Goal: Information Seeking & Learning: Learn about a topic

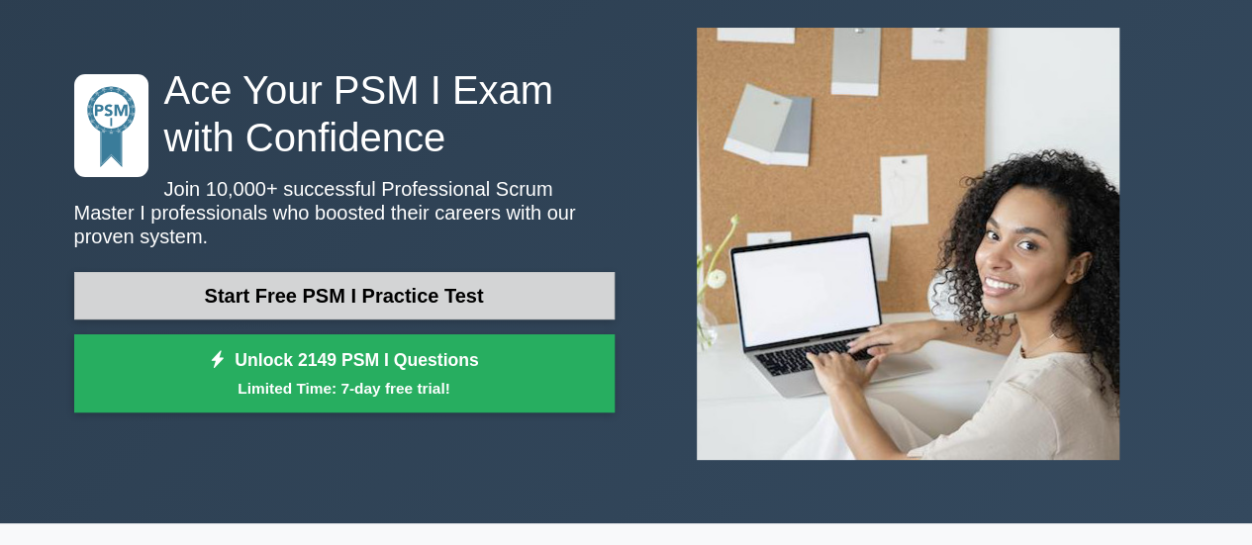
click at [410, 292] on link "Start Free PSM I Practice Test" at bounding box center [344, 296] width 540 height 48
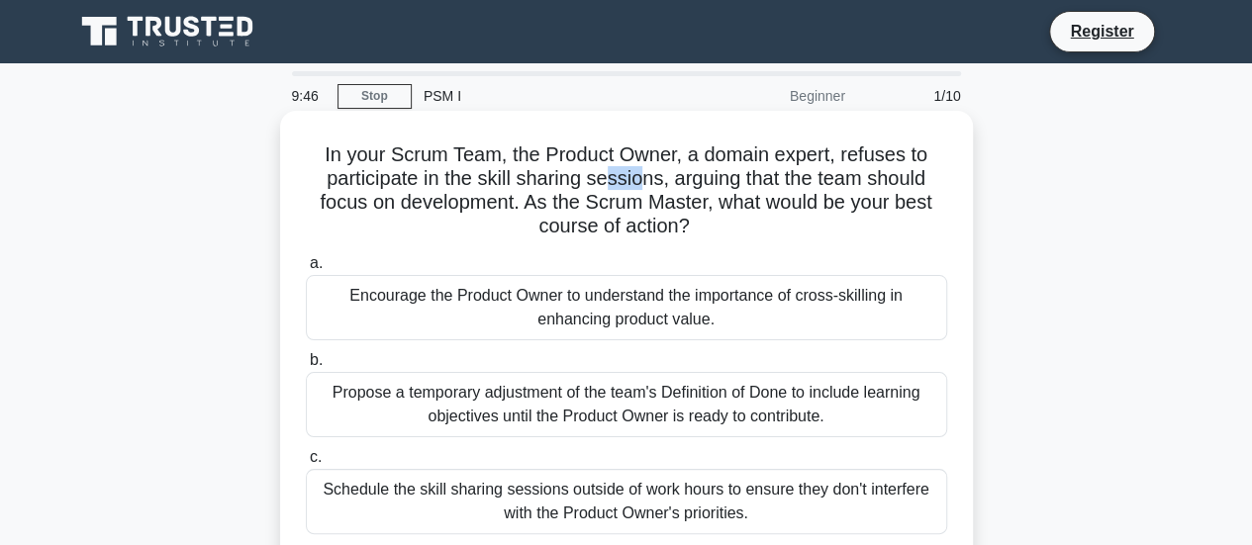
drag, startPoint x: 609, startPoint y: 177, endPoint x: 635, endPoint y: 177, distance: 26.7
click at [635, 177] on h5 "In your Scrum Team, the Product Owner, a domain expert, refuses to participate …" at bounding box center [626, 191] width 645 height 97
drag, startPoint x: 757, startPoint y: 189, endPoint x: 784, endPoint y: 189, distance: 26.7
click at [784, 189] on h5 "In your Scrum Team, the Product Owner, a domain expert, refuses to participate …" at bounding box center [626, 191] width 645 height 97
drag, startPoint x: 499, startPoint y: 201, endPoint x: 544, endPoint y: 202, distance: 45.5
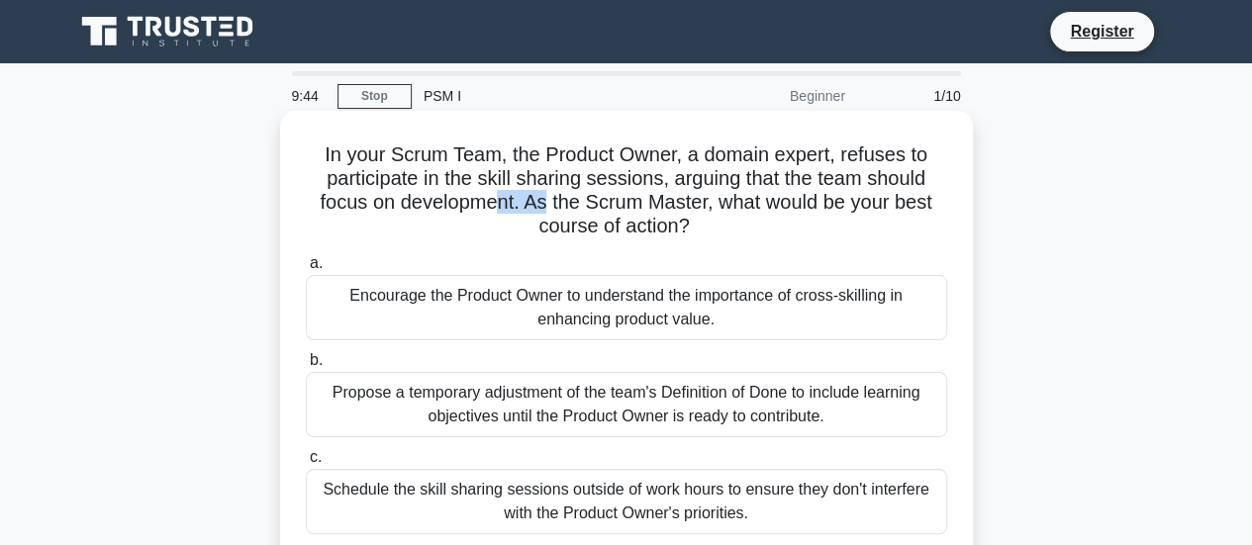
click at [544, 202] on h5 "In your Scrum Team, the Product Owner, a domain expert, refuses to participate …" at bounding box center [626, 191] width 645 height 97
click at [627, 210] on h5 "In your Scrum Team, the Product Owner, a domain expert, refuses to participate …" at bounding box center [626, 191] width 645 height 97
drag, startPoint x: 536, startPoint y: 203, endPoint x: 602, endPoint y: 203, distance: 65.3
click at [602, 203] on h5 "In your Scrum Team, the Product Owner, a domain expert, refuses to participate …" at bounding box center [626, 191] width 645 height 97
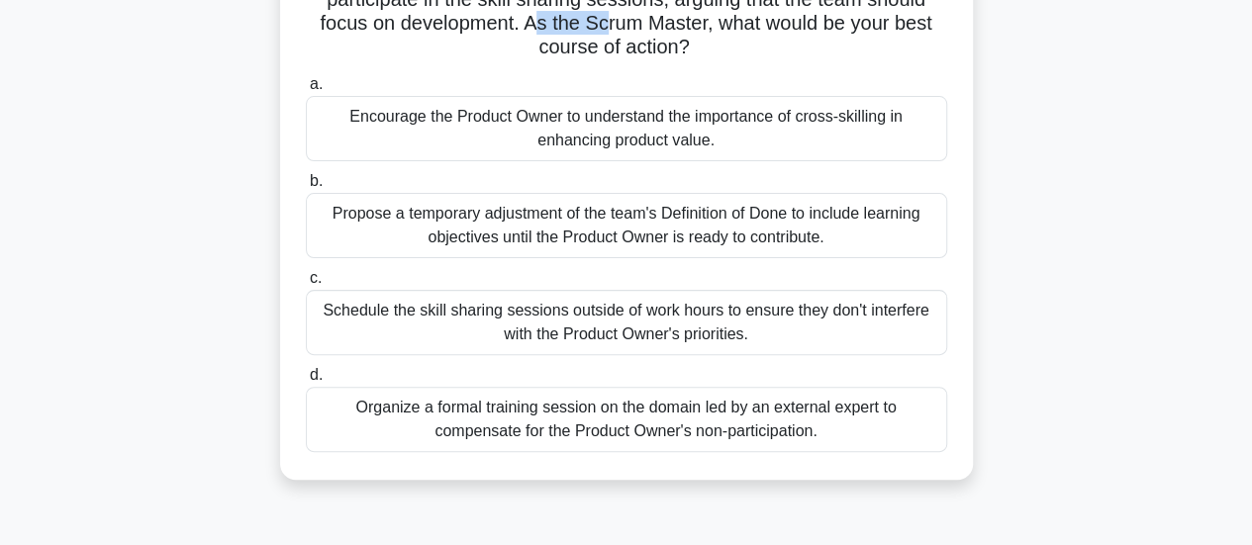
scroll to position [198, 0]
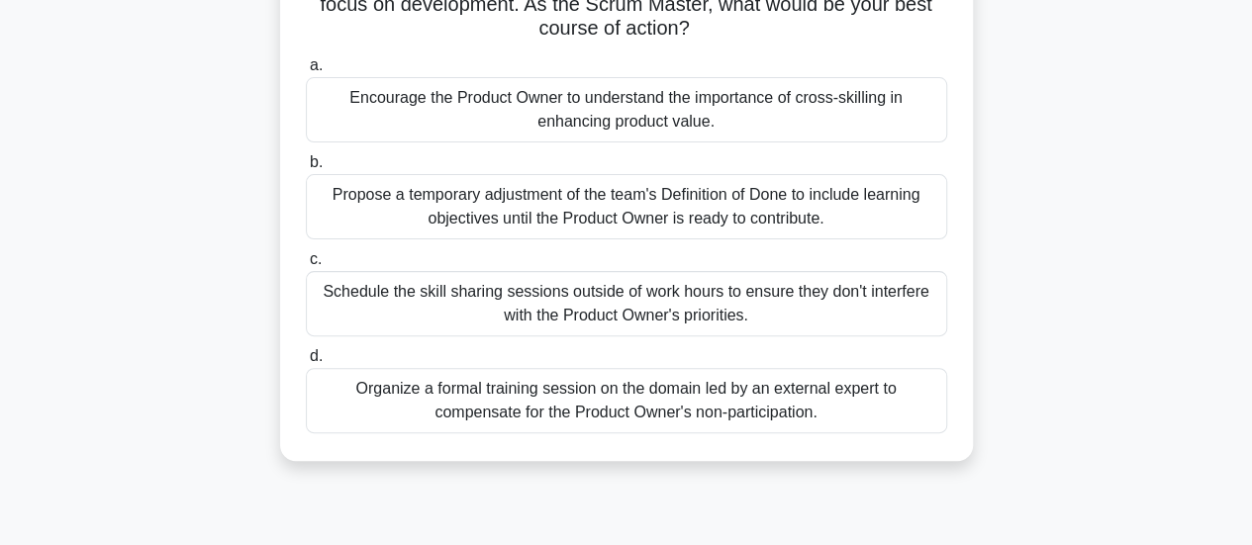
click at [673, 217] on div "Propose a temporary adjustment of the team's Definition of Done to include lear…" at bounding box center [626, 206] width 641 height 65
click at [306, 169] on input "b. Propose a temporary adjustment of the team's Definition of Done to include l…" at bounding box center [306, 162] width 0 height 13
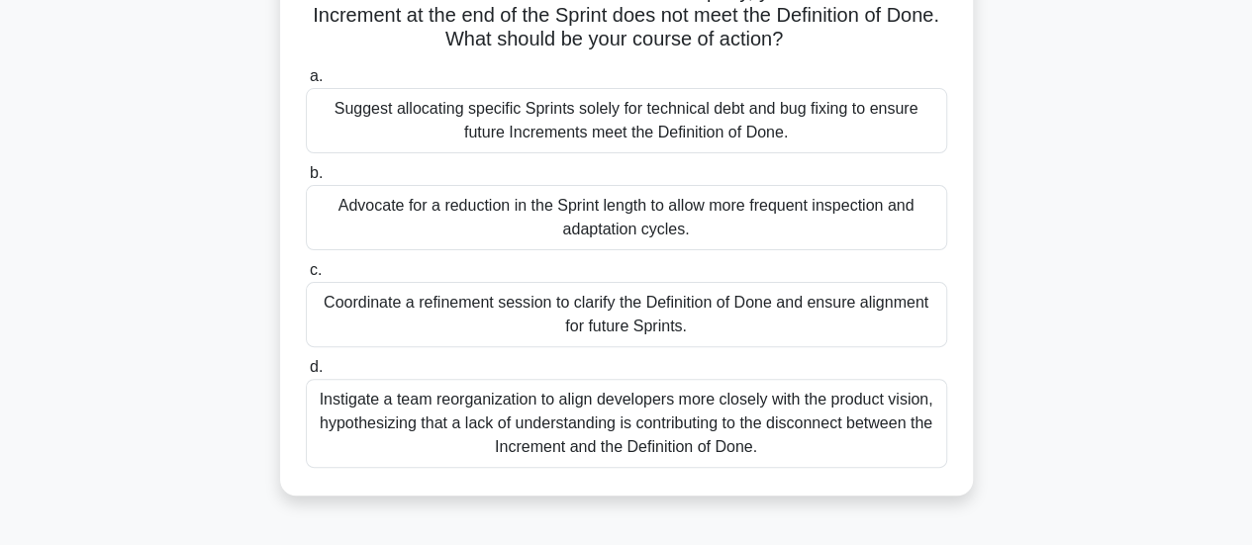
scroll to position [29, 0]
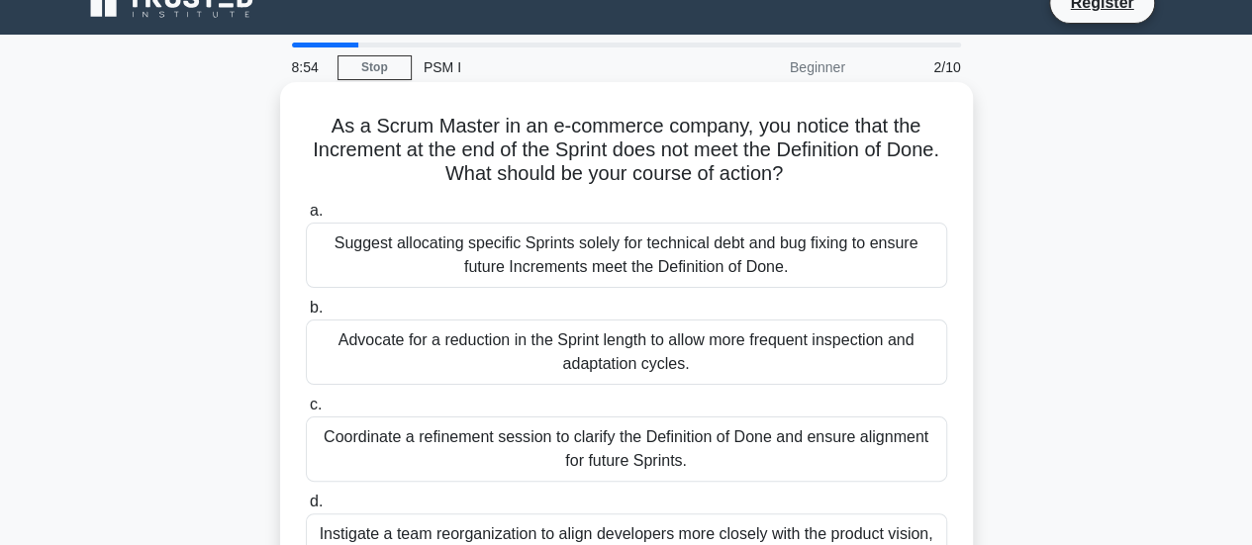
click at [766, 278] on div "Suggest allocating specific Sprints solely for technical debt and bug fixing to…" at bounding box center [626, 255] width 641 height 65
click at [306, 218] on input "a. Suggest allocating specific Sprints solely for technical debt and bug fixing…" at bounding box center [306, 211] width 0 height 13
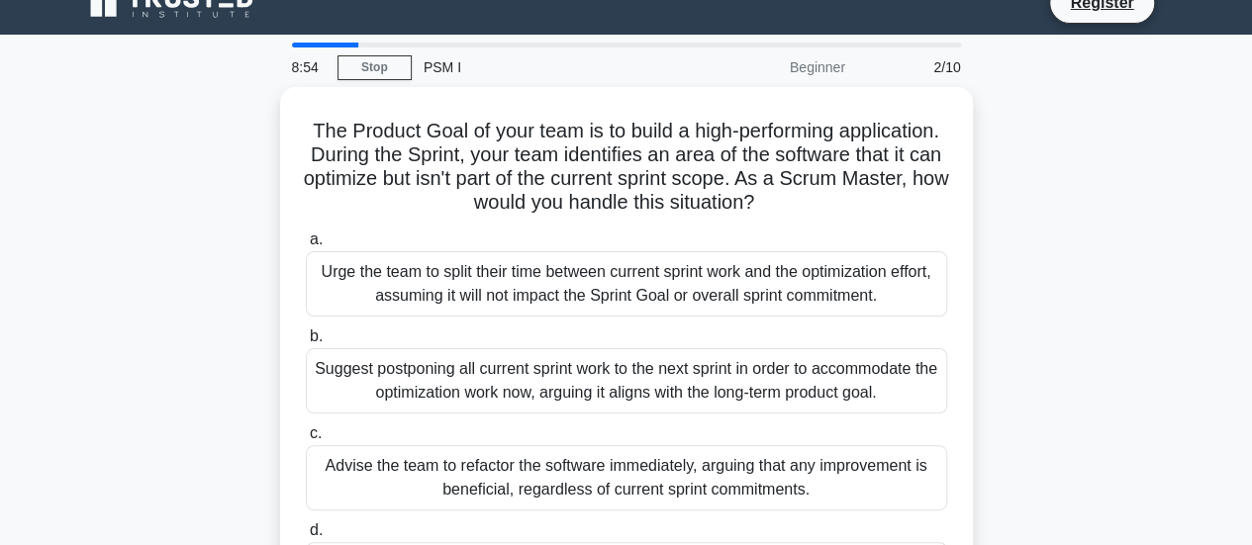
scroll to position [0, 0]
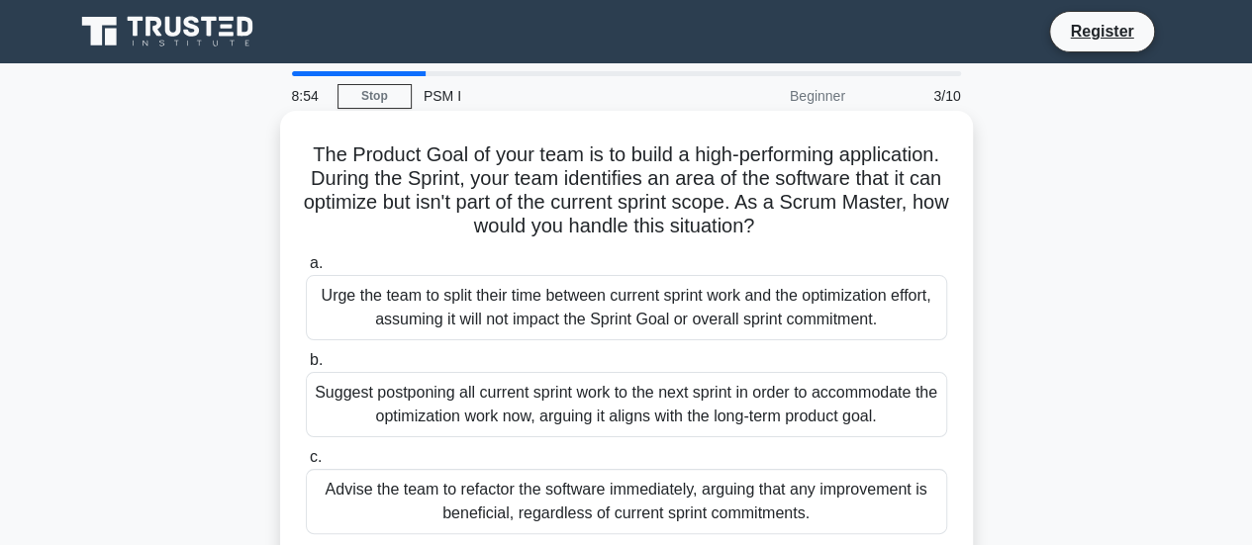
click at [768, 278] on div "Urge the team to split their time between current sprint work and the optimizat…" at bounding box center [626, 307] width 641 height 65
click at [768, 297] on div "Urge the team to split their time between current sprint work and the optimizat…" at bounding box center [626, 307] width 641 height 65
click at [306, 270] on input "a. Urge the team to split their time between current sprint work and the optimi…" at bounding box center [306, 263] width 0 height 13
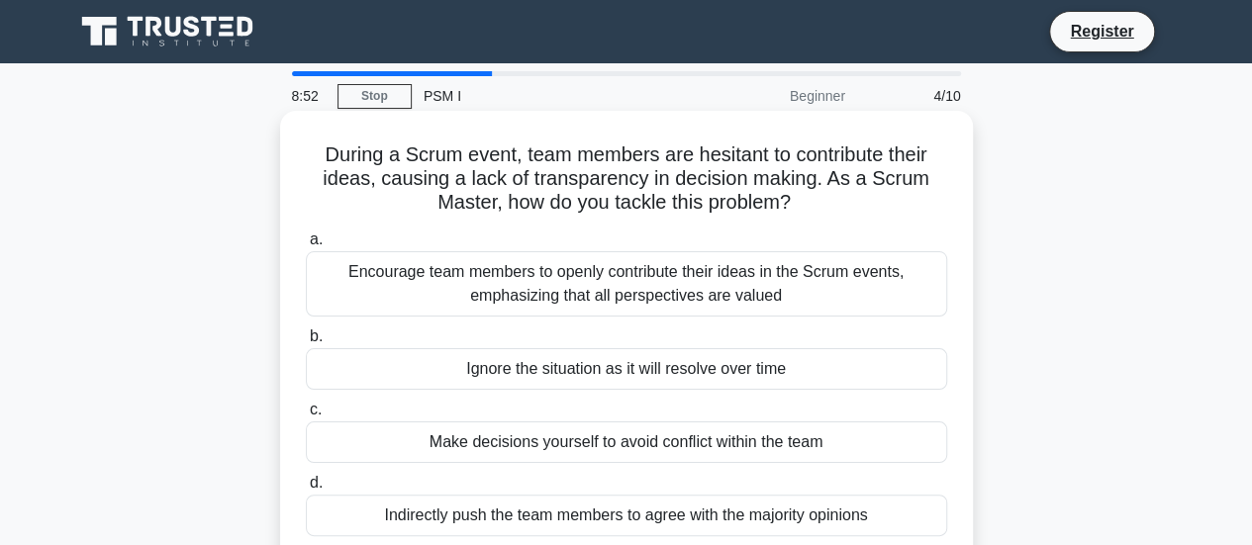
click at [774, 312] on div "Encourage team members to openly contribute their ideas in the Scrum events, em…" at bounding box center [626, 283] width 641 height 65
click at [306, 246] on input "a. Encourage team members to openly contribute their ideas in the Scrum events,…" at bounding box center [306, 240] width 0 height 13
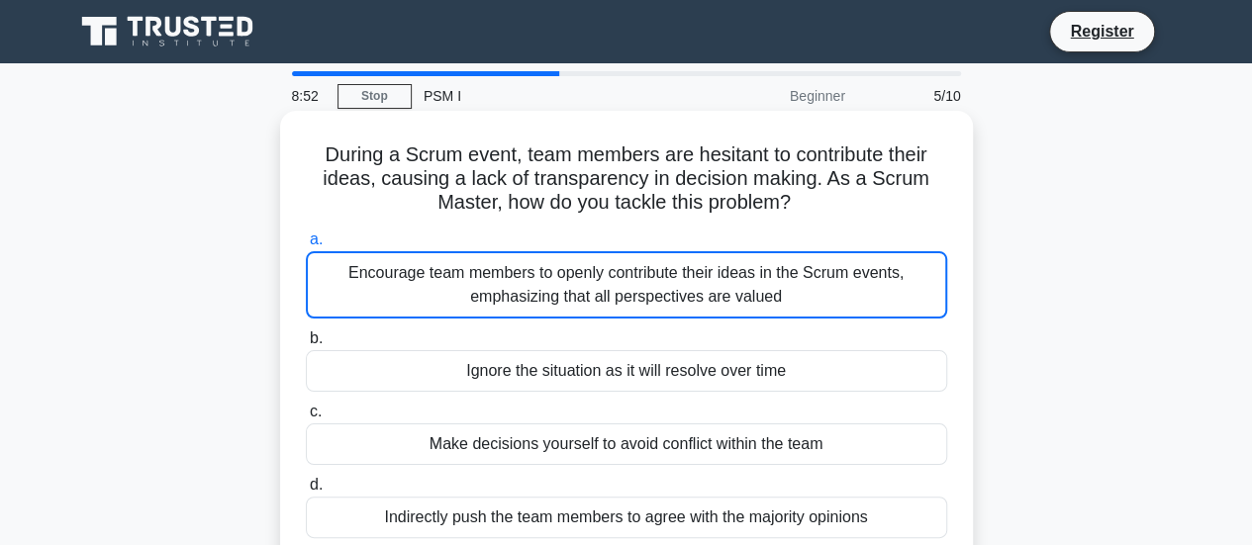
click at [772, 304] on div "Encourage team members to openly contribute their ideas in the Scrum events, em…" at bounding box center [626, 284] width 641 height 67
click at [306, 246] on input "a. Encourage team members to openly contribute their ideas in the Scrum events,…" at bounding box center [306, 240] width 0 height 13
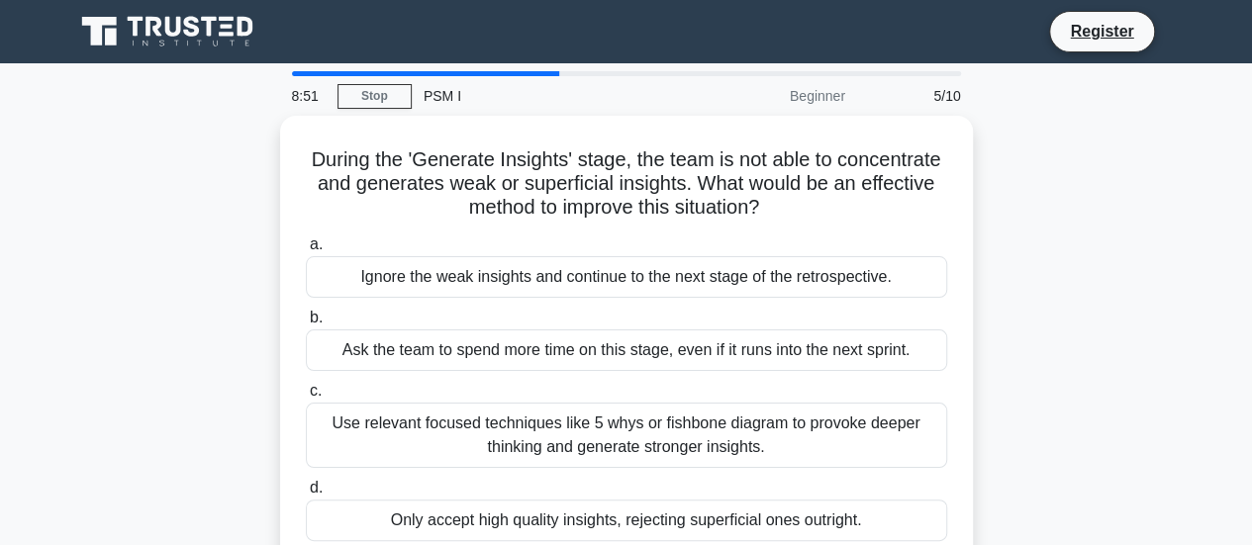
click at [772, 306] on label "b. Ask the team to spend more time on this stage, even if it runs into the next…" at bounding box center [626, 338] width 641 height 65
click at [306, 312] on input "b. Ask the team to spend more time on this stage, even if it runs into the next…" at bounding box center [306, 318] width 0 height 13
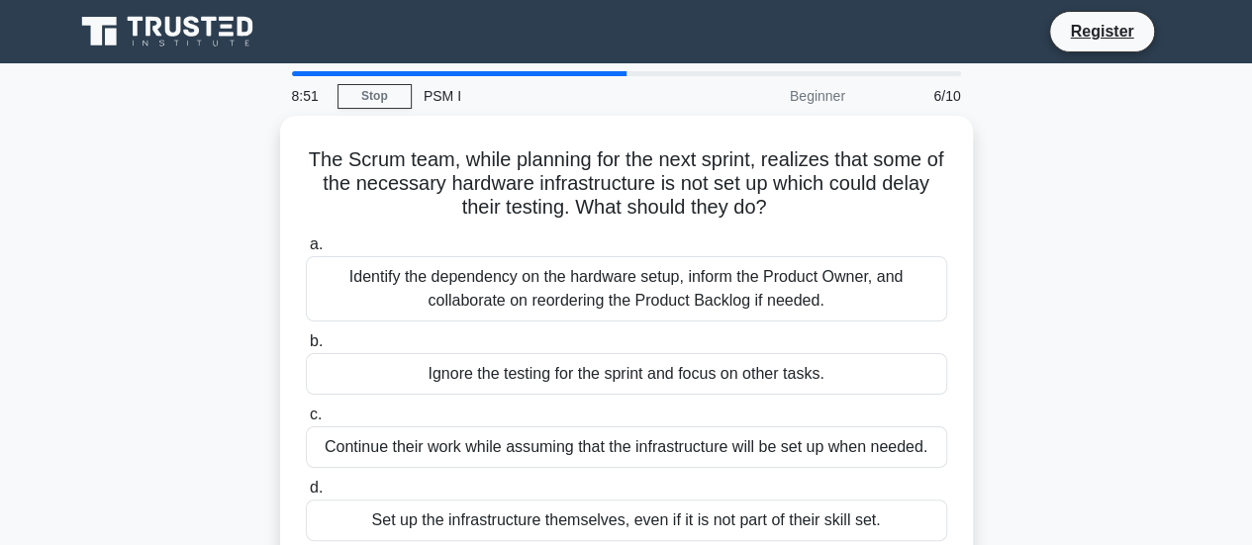
click at [772, 286] on div "Identify the dependency on the hardware setup, inform the Product Owner, and co…" at bounding box center [626, 288] width 641 height 65
click at [306, 251] on input "a. Identify the dependency on the hardware setup, inform the Product Owner, and…" at bounding box center [306, 244] width 0 height 13
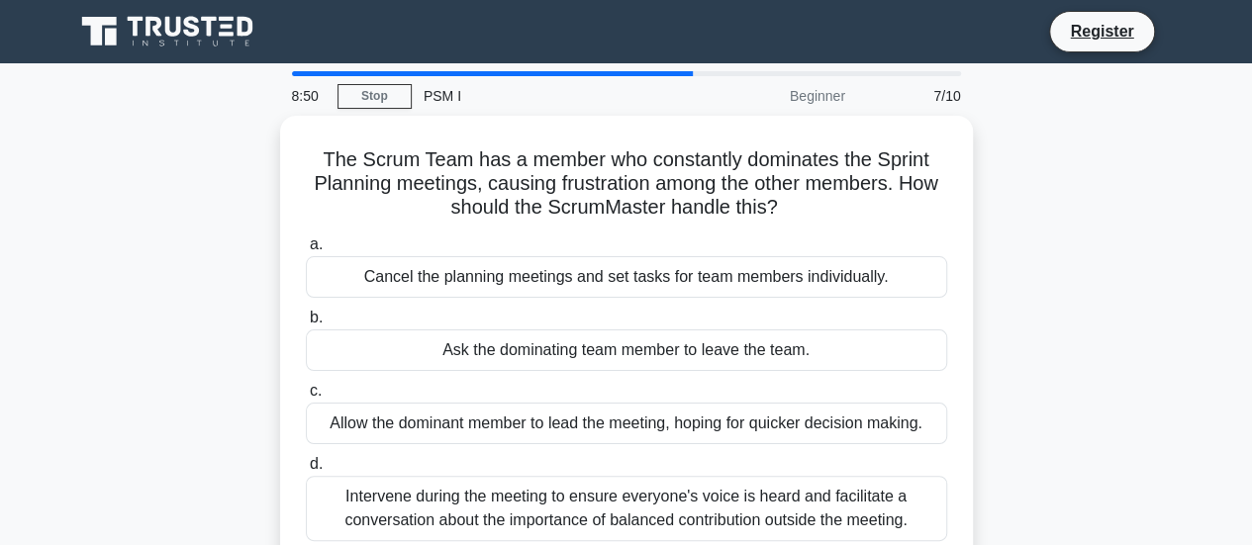
click at [772, 286] on div "Cancel the planning meetings and set tasks for team members individually." at bounding box center [626, 277] width 641 height 42
click at [306, 251] on input "a. Cancel the planning meetings and set tasks for team members individually." at bounding box center [306, 244] width 0 height 13
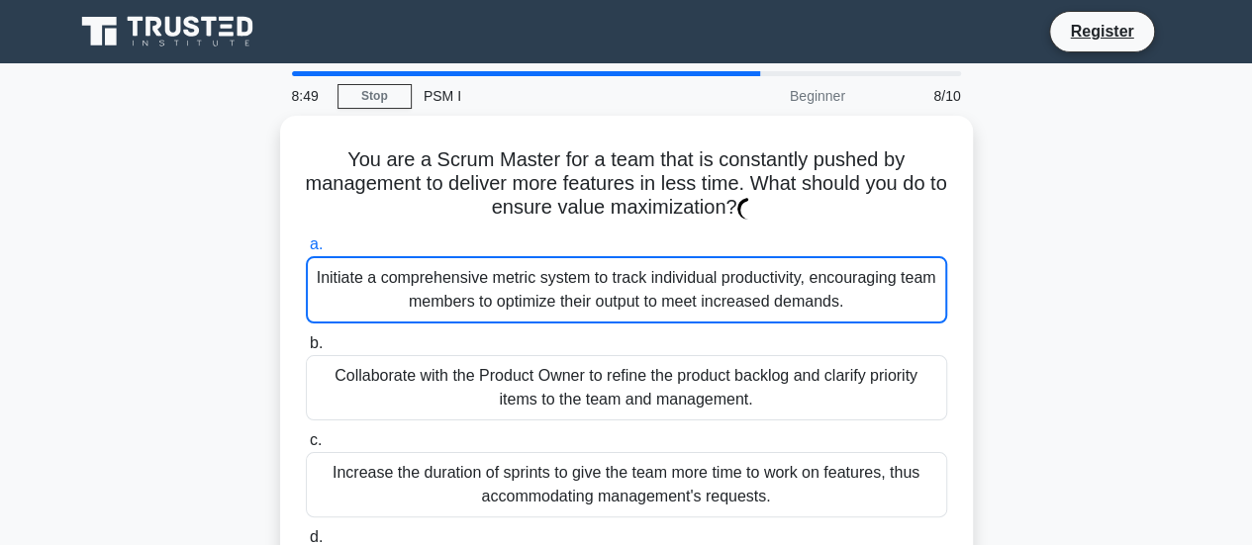
click at [772, 286] on div "Initiate a comprehensive metric system to track individual productivity, encour…" at bounding box center [626, 289] width 641 height 67
click at [306, 251] on input "a. Initiate a comprehensive metric system to track individual productivity, enc…" at bounding box center [306, 244] width 0 height 13
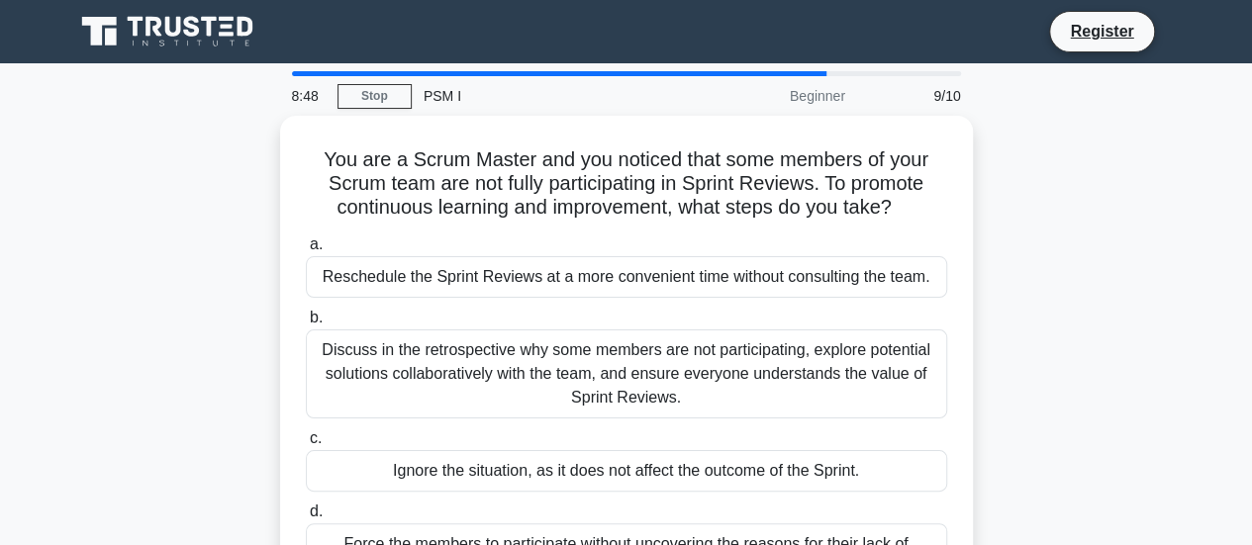
click at [772, 286] on div "Reschedule the Sprint Reviews at a more convenient time without consulting the …" at bounding box center [626, 277] width 641 height 42
click at [306, 251] on input "a. Reschedule the Sprint Reviews at a more convenient time without consulting t…" at bounding box center [306, 244] width 0 height 13
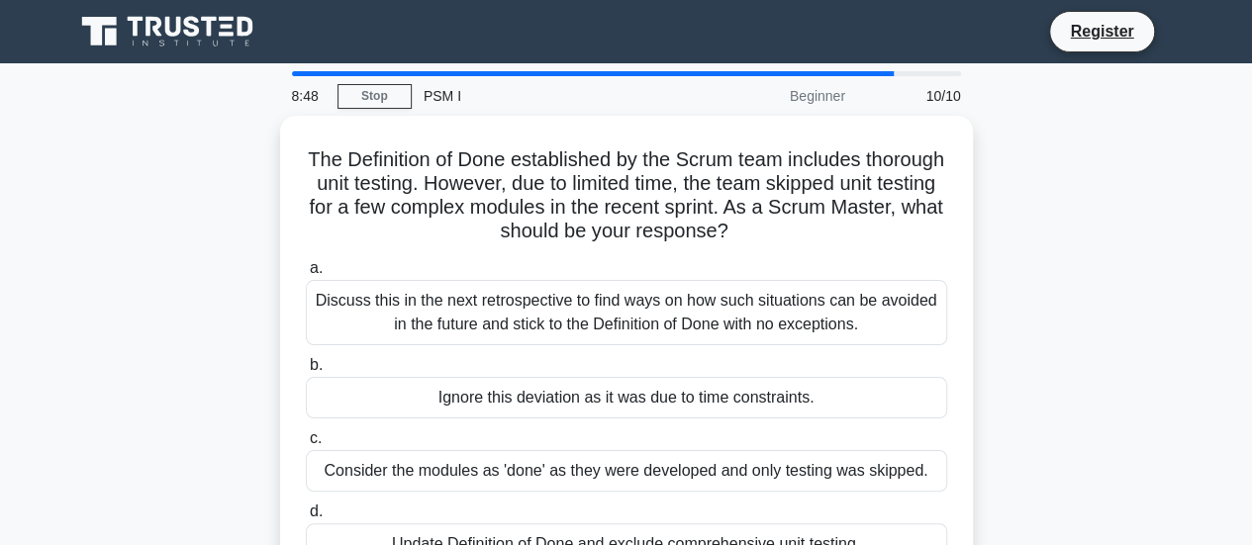
click at [772, 286] on div "Discuss this in the next retrospective to find ways on how such situations can …" at bounding box center [626, 312] width 641 height 65
click at [306, 275] on input "a. Discuss this in the next retrospective to find ways on how such situations c…" at bounding box center [306, 268] width 0 height 13
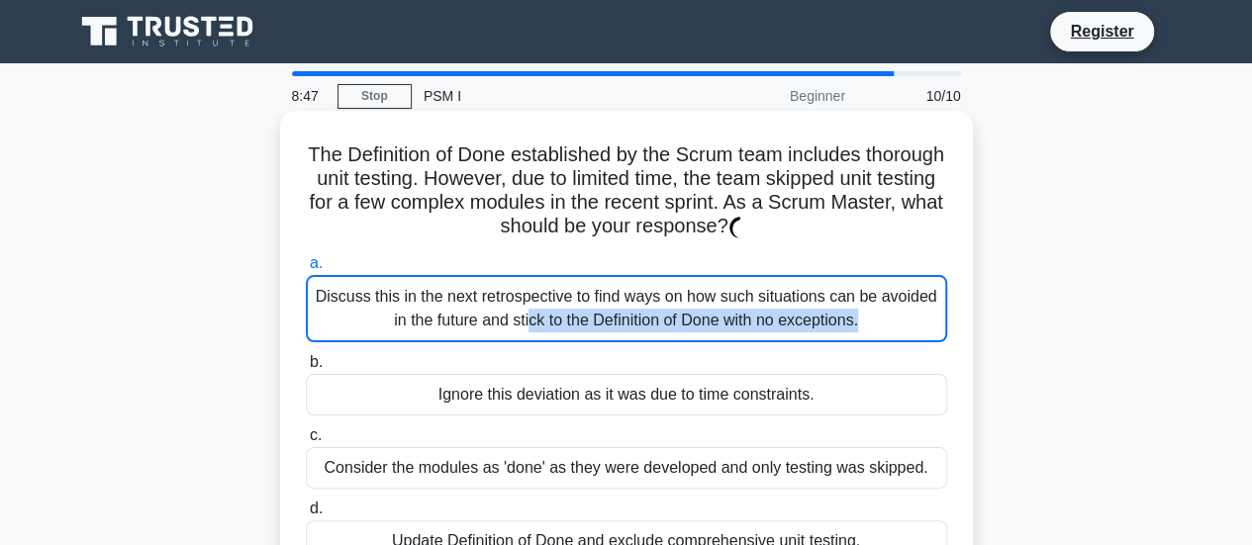
click at [772, 286] on div "Discuss this in the next retrospective to find ways on how such situations can …" at bounding box center [626, 308] width 641 height 67
click at [306, 270] on input "a. Discuss this in the next retrospective to find ways on how such situations c…" at bounding box center [306, 263] width 0 height 13
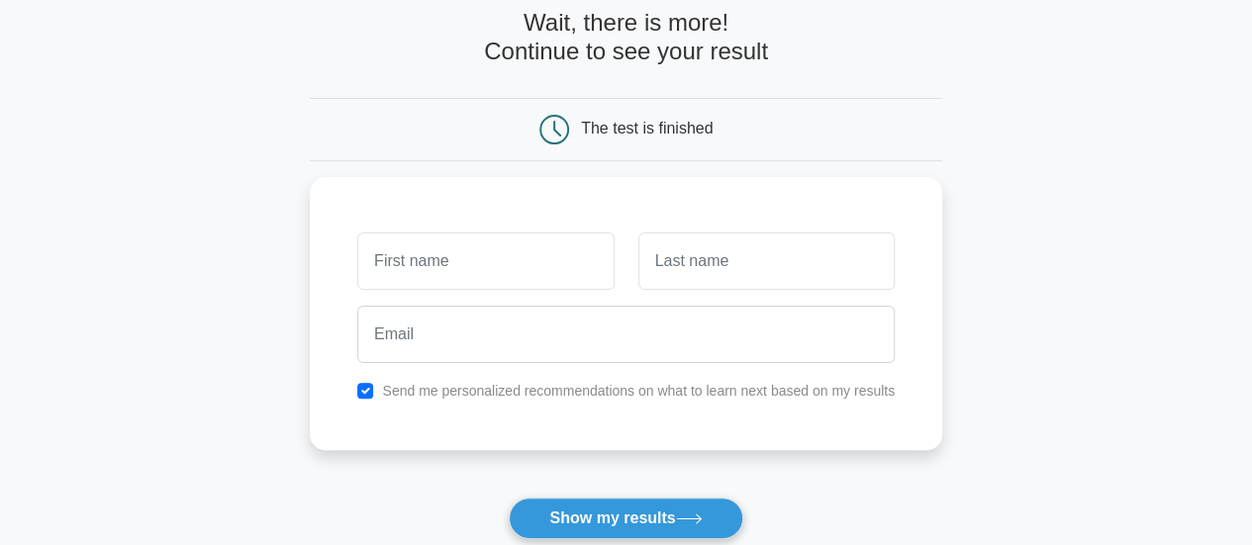
scroll to position [198, 0]
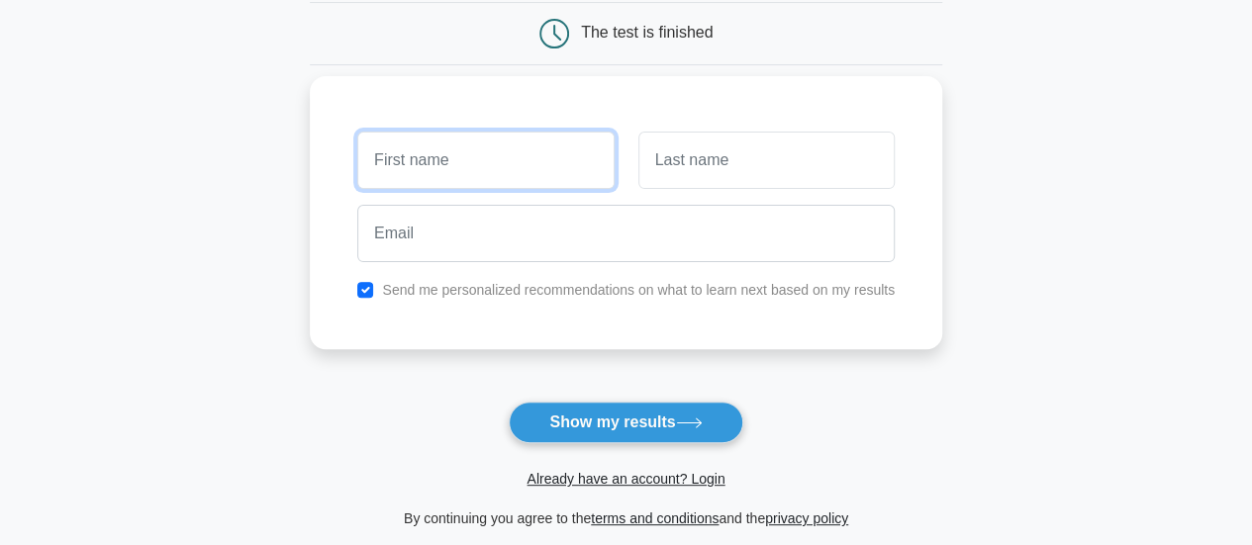
click at [567, 147] on input "text" at bounding box center [485, 160] width 256 height 57
type input "soemyatmon"
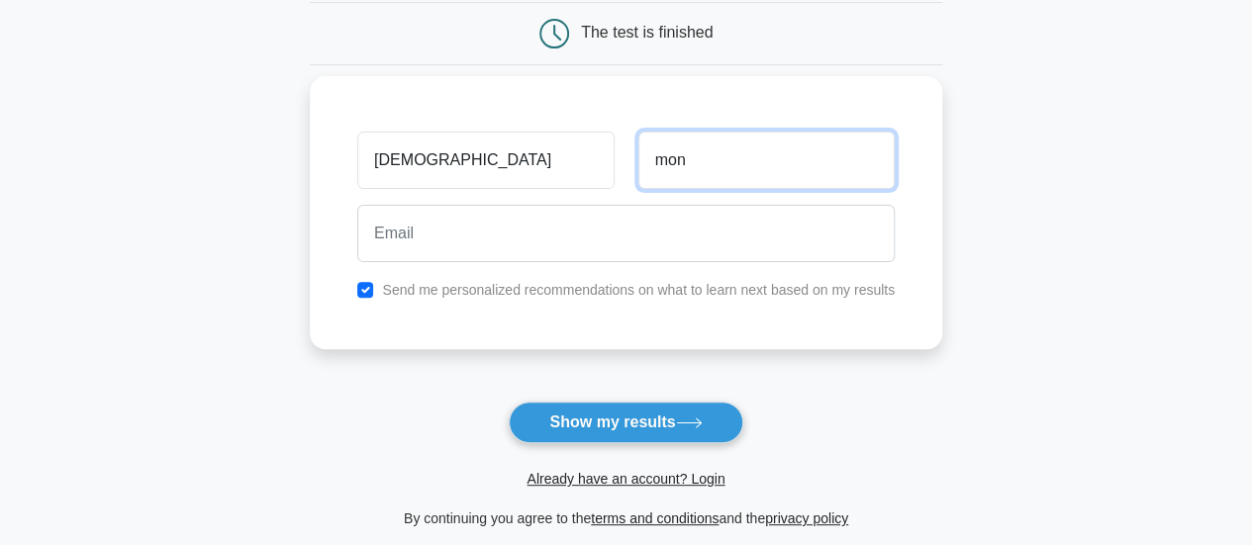
type input "mon"
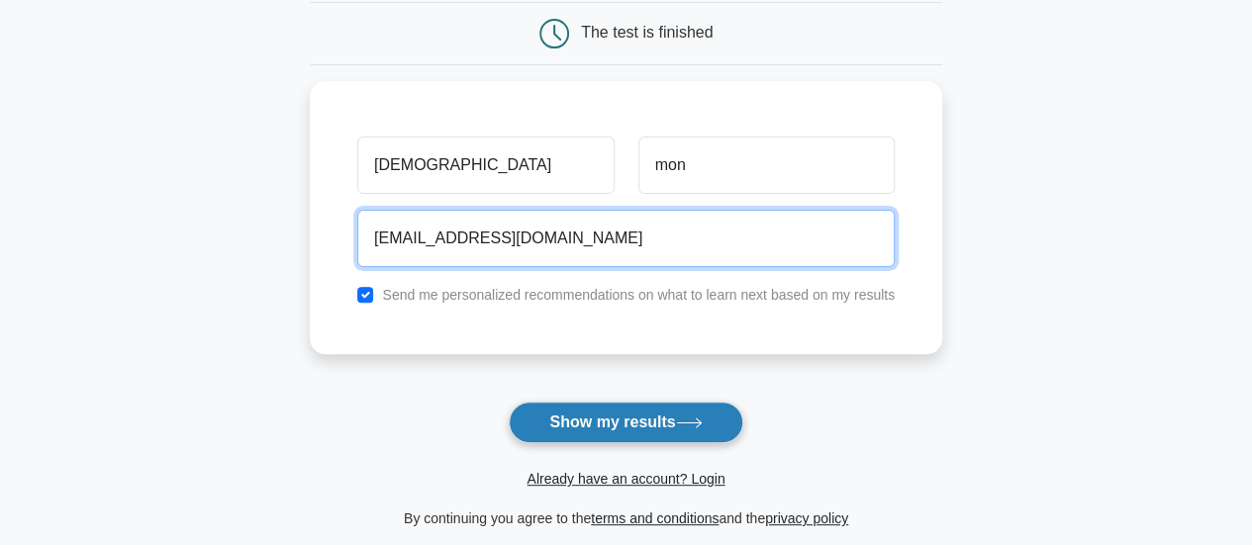
type input "soemyatmon476@gmail.com"
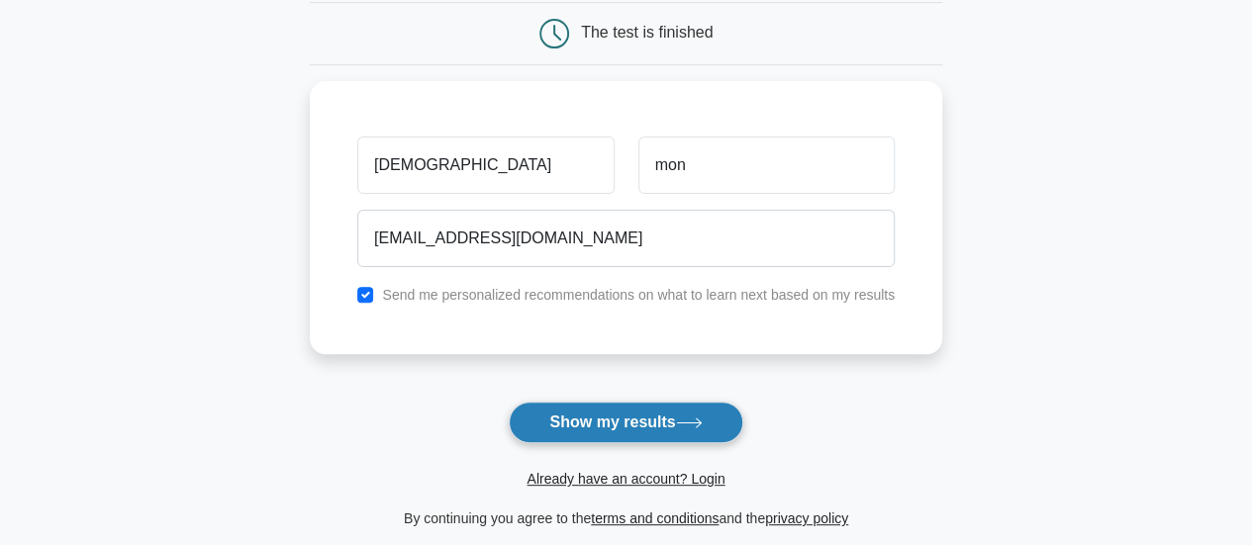
click at [692, 415] on button "Show my results" at bounding box center [626, 423] width 234 height 42
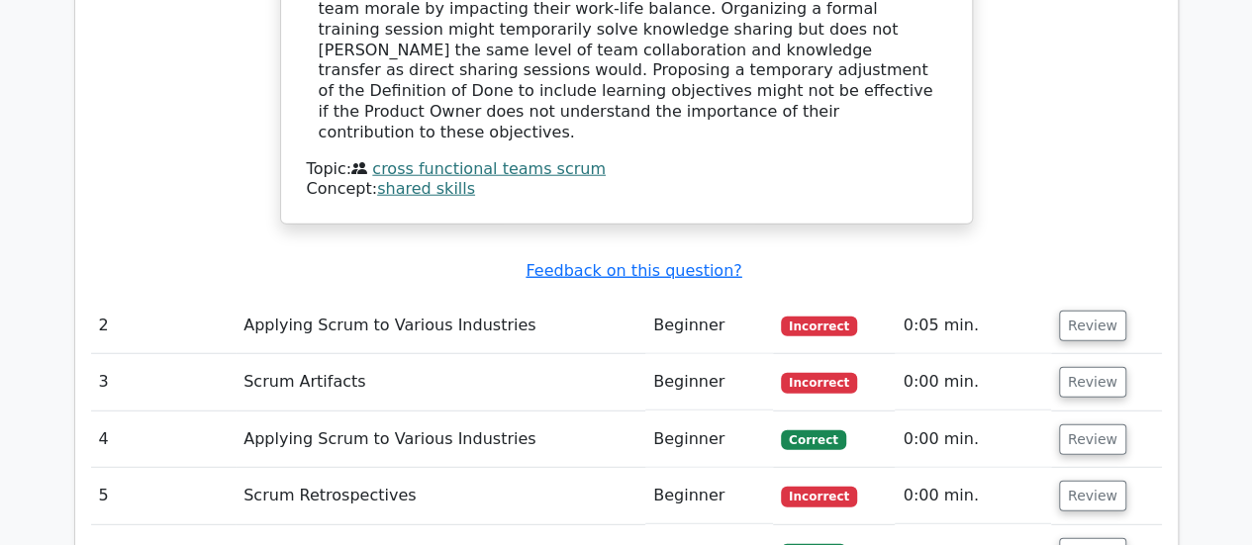
scroll to position [2474, 0]
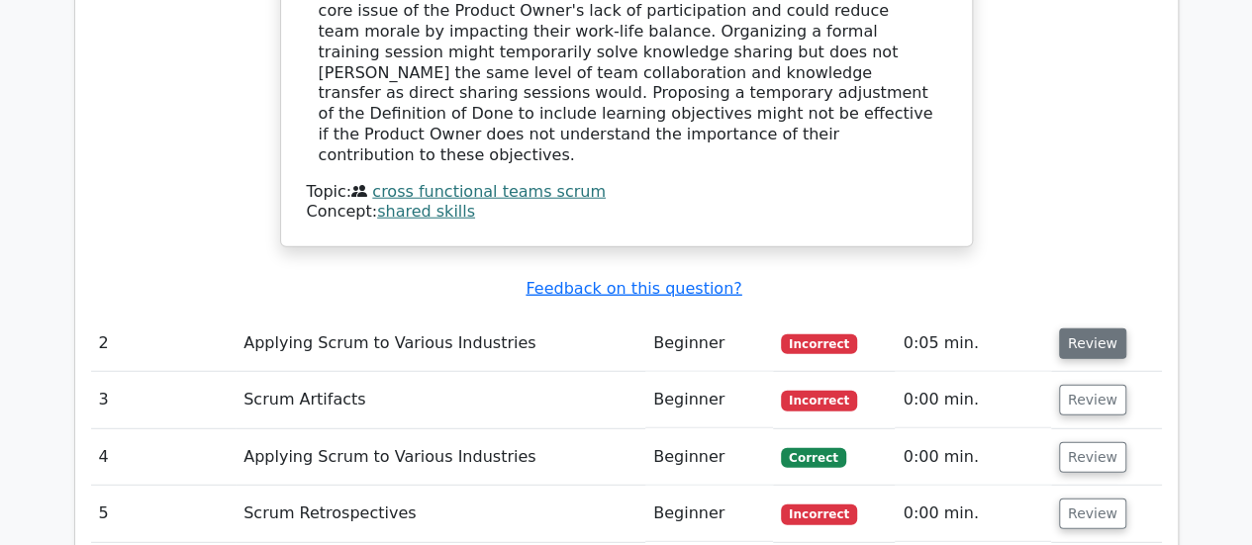
click at [1084, 329] on button "Review" at bounding box center [1092, 344] width 67 height 31
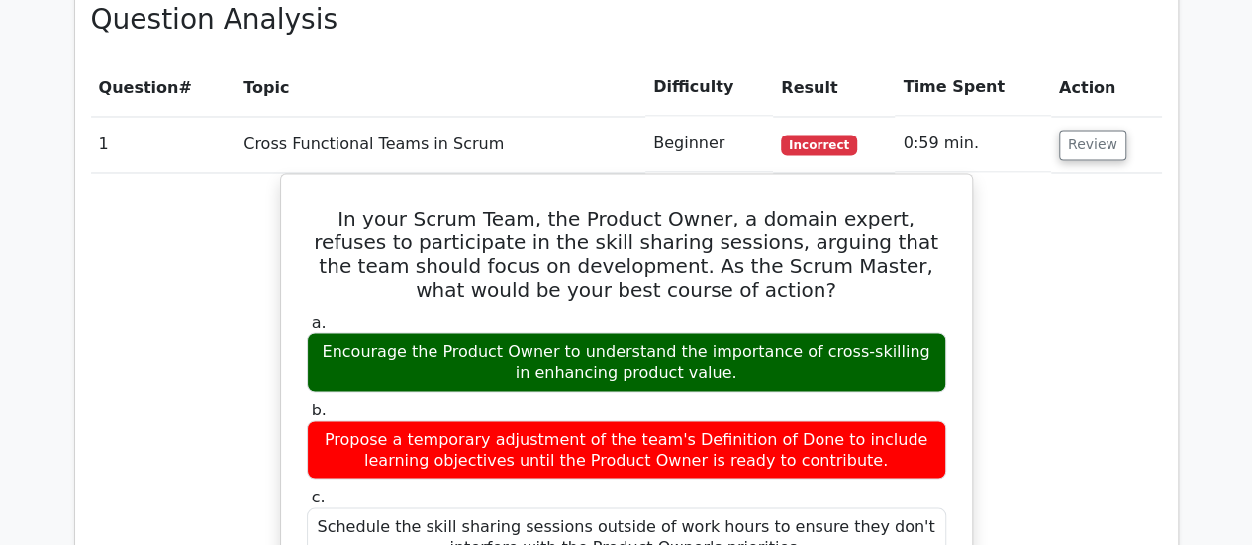
scroll to position [1682, 0]
